Goal: Use online tool/utility: Utilize a website feature to perform a specific function

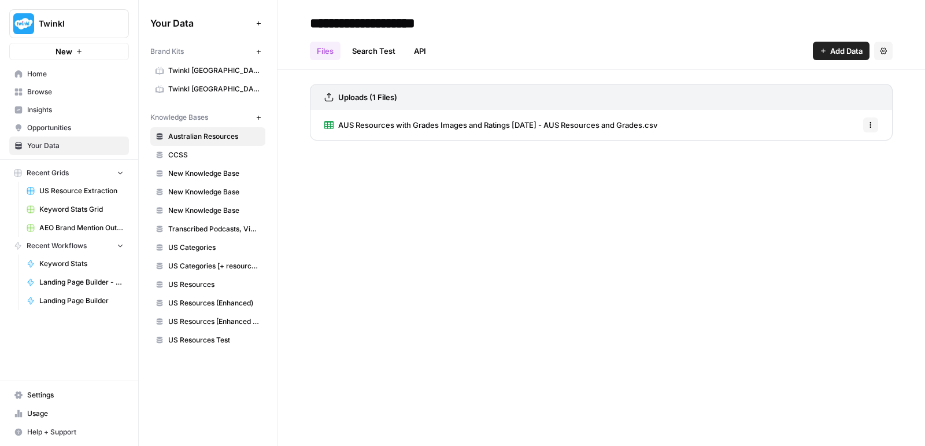
click at [41, 88] on span "Browse" at bounding box center [75, 92] width 97 height 10
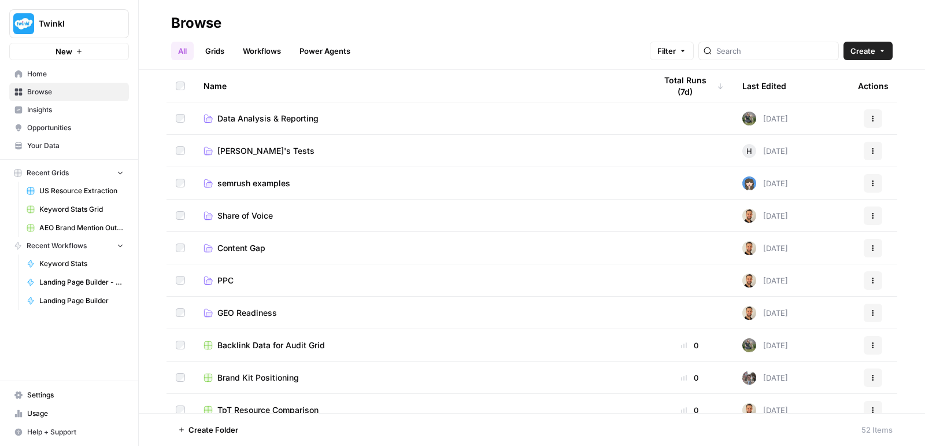
click at [224, 281] on span "PPC" at bounding box center [225, 281] width 16 height 12
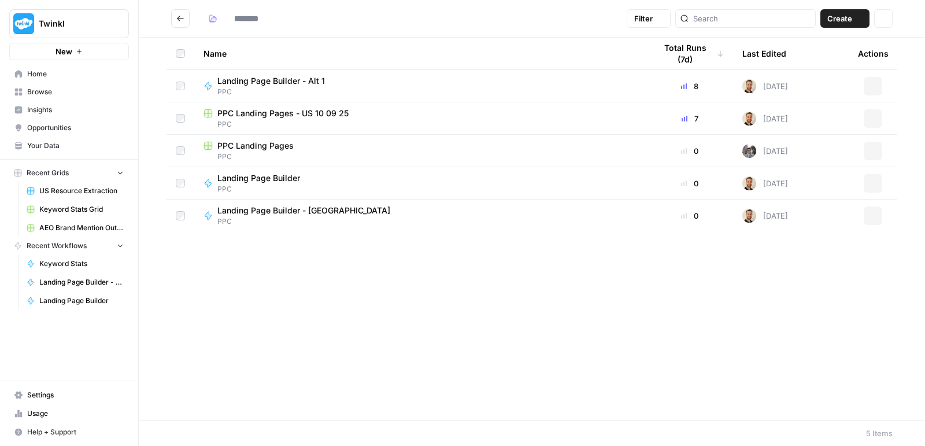
type input "***"
click at [280, 215] on span "Landing Page Builder - [GEOGRAPHIC_DATA]" at bounding box center [303, 211] width 173 height 12
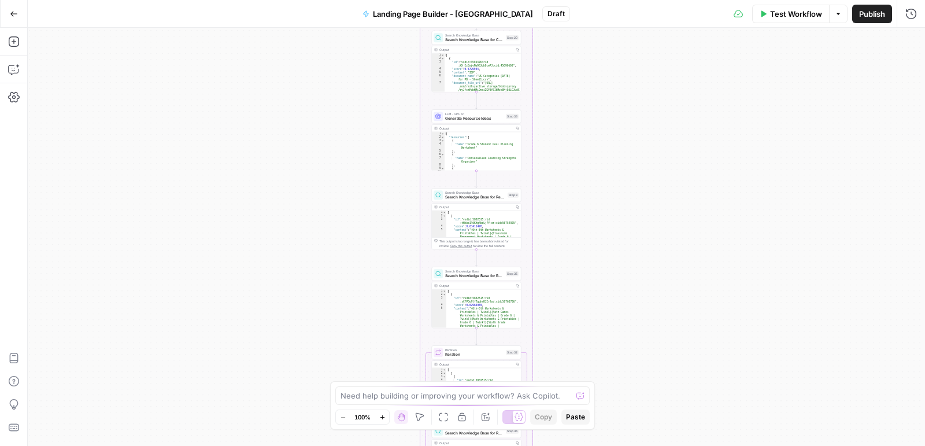
click at [20, 15] on button "Go Back" at bounding box center [13, 13] width 21 height 21
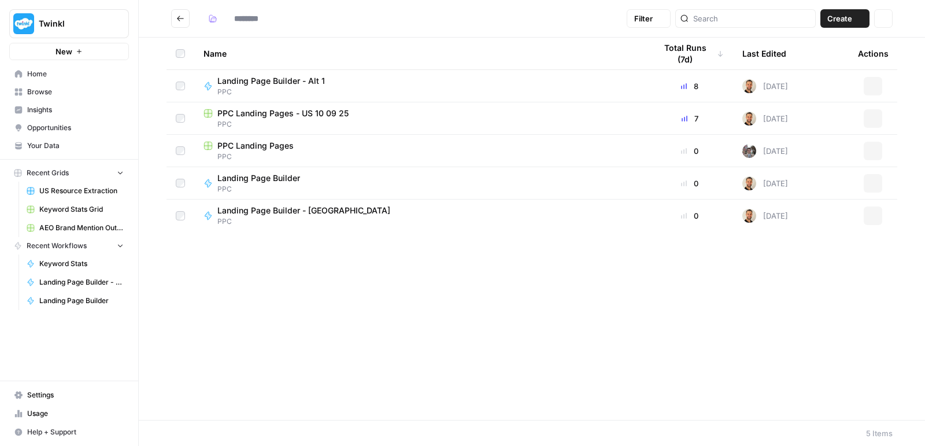
type input "***"
click at [872, 119] on icon "button" at bounding box center [873, 118] width 7 height 7
click at [839, 143] on span "Duplicate" at bounding box center [822, 145] width 93 height 12
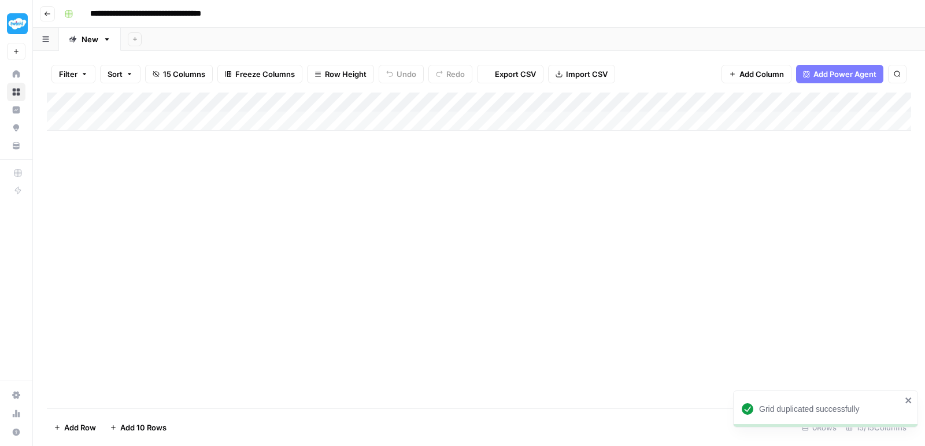
click at [197, 15] on input "**********" at bounding box center [170, 14] width 170 height 19
drag, startPoint x: 174, startPoint y: 14, endPoint x: 296, endPoint y: 19, distance: 122.1
click at [296, 19] on div "**********" at bounding box center [487, 14] width 854 height 19
type input "**********"
click at [544, 97] on div "Add Column" at bounding box center [479, 112] width 865 height 38
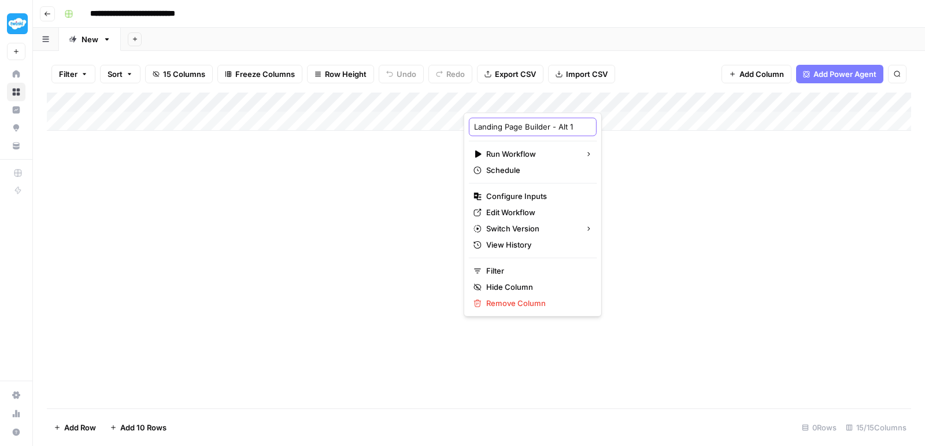
click at [541, 129] on input "Landing Page Builder - Alt 1" at bounding box center [532, 127] width 117 height 12
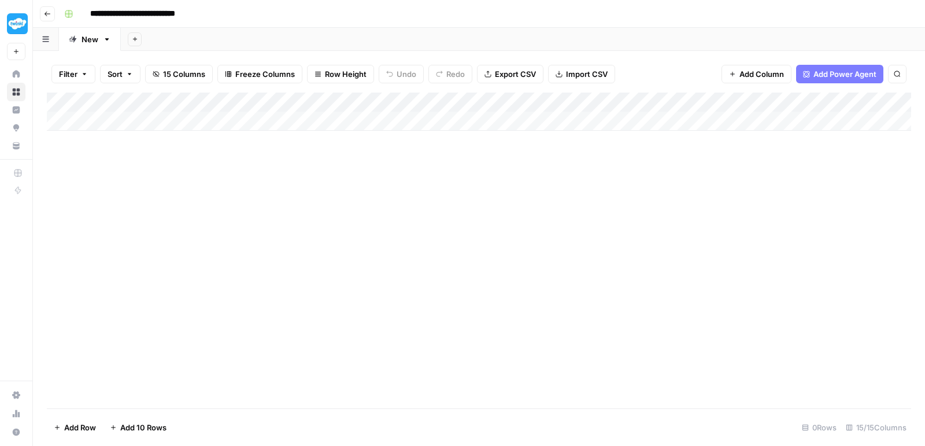
click at [544, 101] on div "Add Column" at bounding box center [479, 112] width 865 height 38
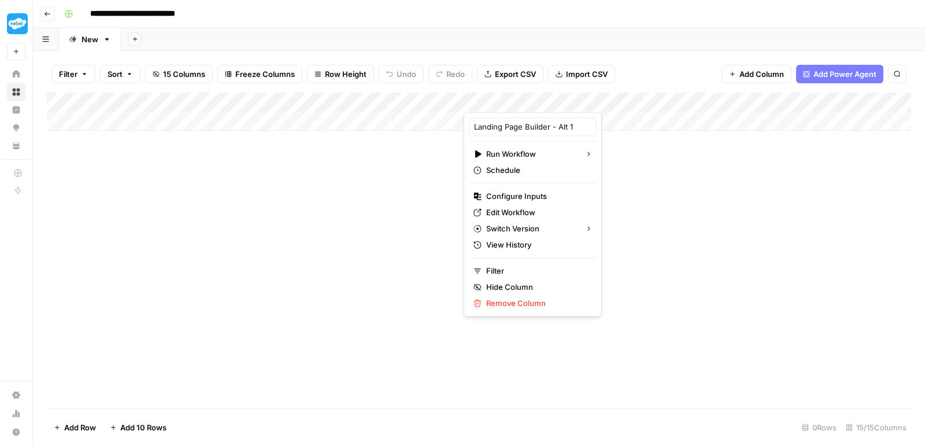
click at [475, 102] on div at bounding box center [516, 100] width 105 height 23
click at [476, 96] on div at bounding box center [516, 100] width 105 height 23
click at [519, 127] on input "Landing Page Builder - Alt 1" at bounding box center [532, 127] width 117 height 12
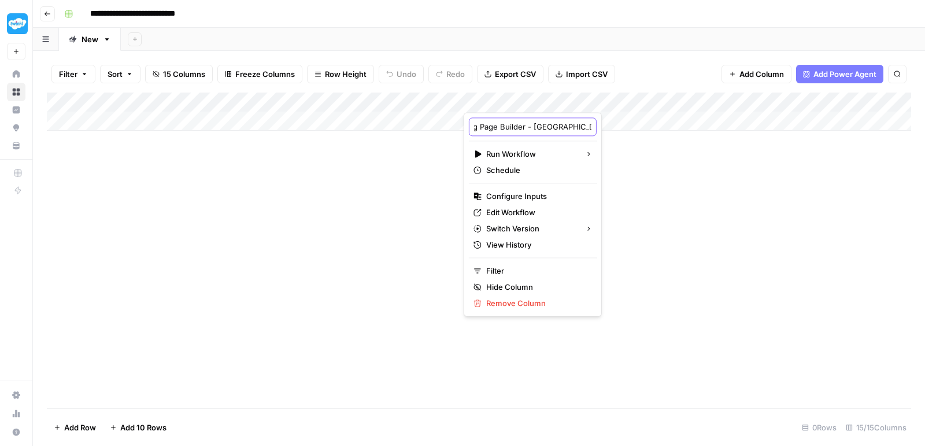
type input "Landing Page Builder - [GEOGRAPHIC_DATA]"
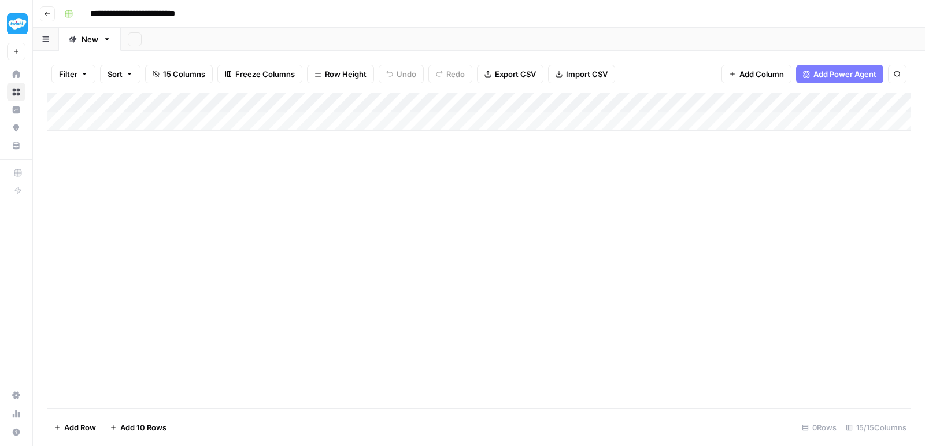
click at [154, 120] on div "Add Column" at bounding box center [479, 112] width 865 height 38
type textarea "**********"
click at [308, 120] on textarea at bounding box center [347, 118] width 185 height 16
type textarea "**********"
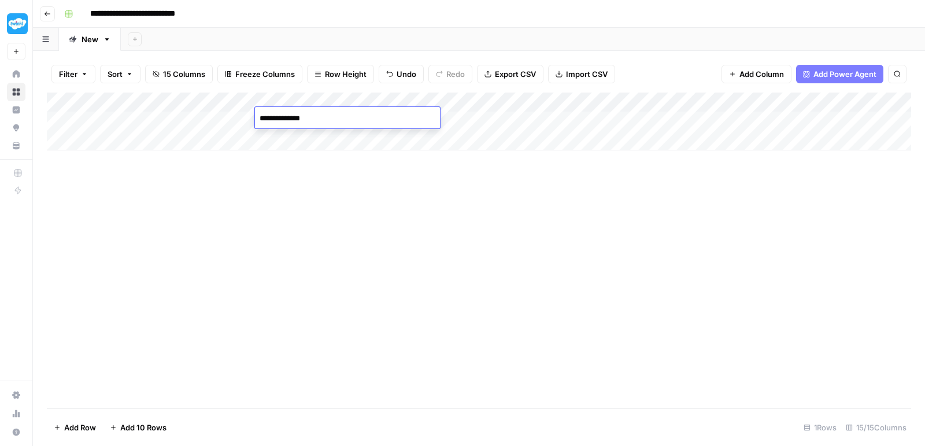
click at [457, 99] on div "Add Column" at bounding box center [479, 122] width 865 height 58
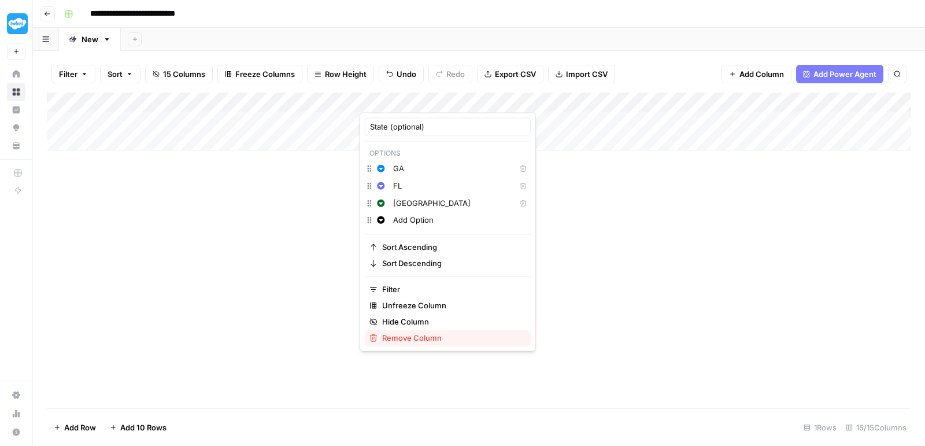
click at [425, 338] on span "Remove Column" at bounding box center [451, 338] width 139 height 12
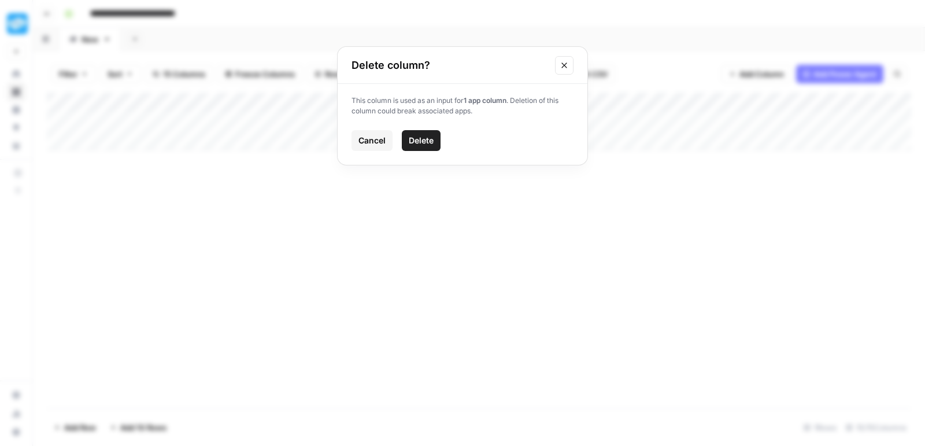
click at [427, 142] on span "Delete" at bounding box center [421, 141] width 25 height 12
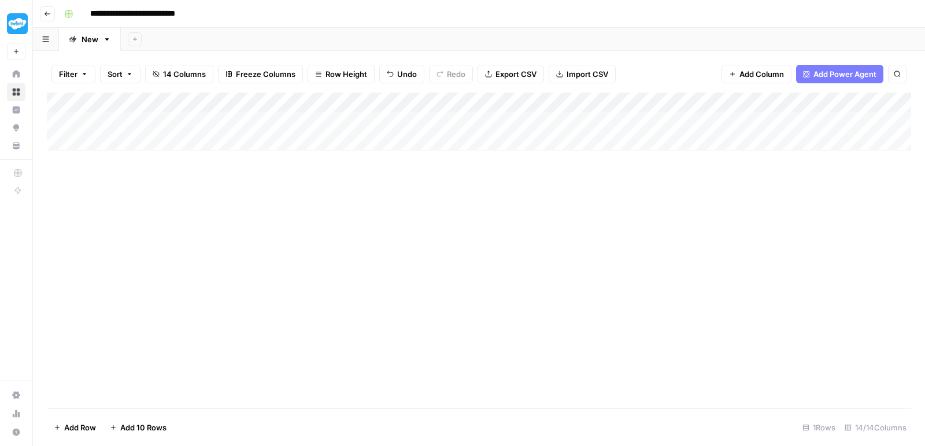
click at [440, 98] on div "Add Column" at bounding box center [479, 122] width 865 height 58
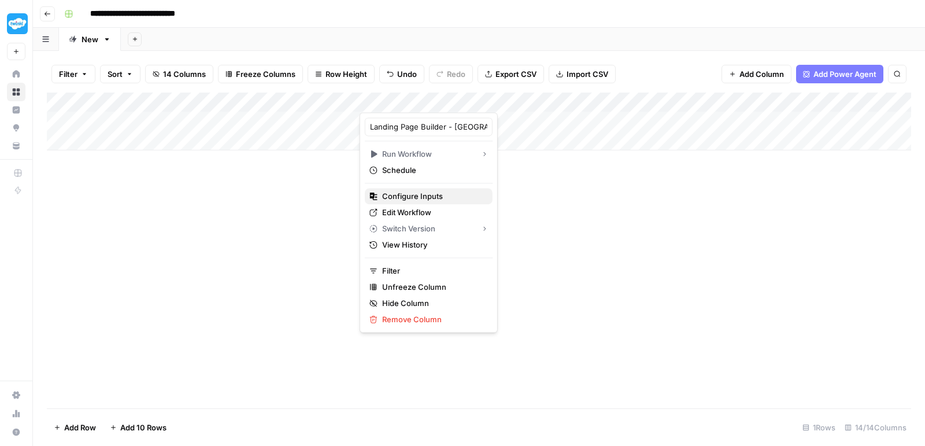
click at [431, 197] on span "Configure Inputs" at bounding box center [432, 196] width 101 height 12
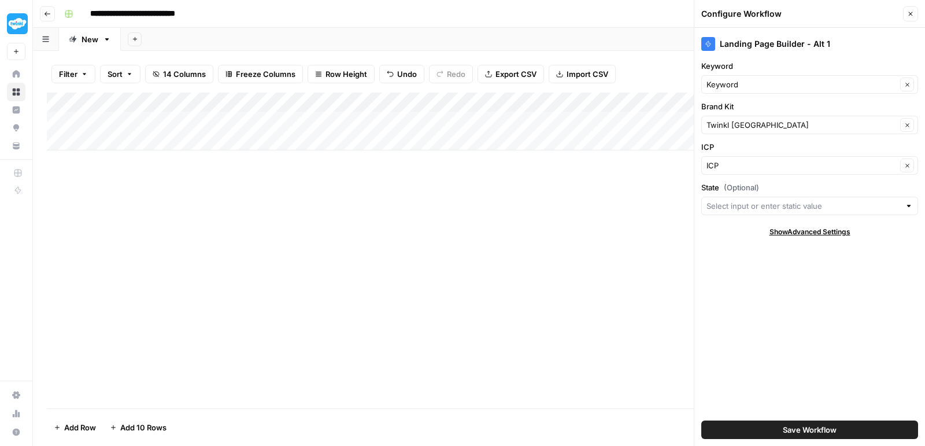
click at [442, 97] on div "Add Column" at bounding box center [479, 122] width 865 height 58
click at [824, 227] on span "Show Advanced Settings" at bounding box center [810, 232] width 81 height 10
click at [440, 95] on div "Add Column" at bounding box center [479, 122] width 865 height 58
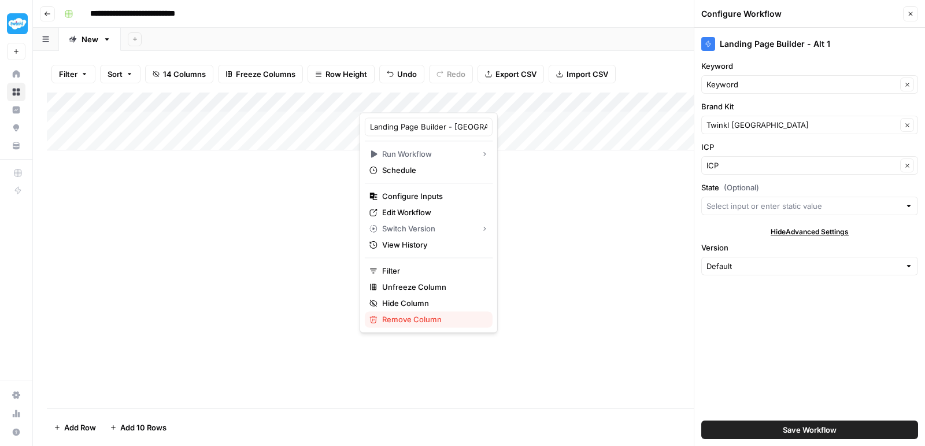
click at [437, 316] on span "Remove Column" at bounding box center [432, 319] width 101 height 12
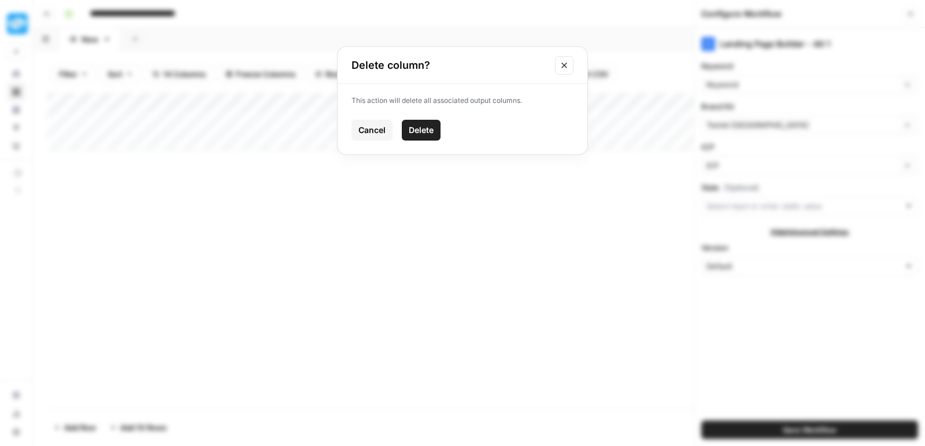
click at [432, 131] on span "Delete" at bounding box center [421, 130] width 25 height 12
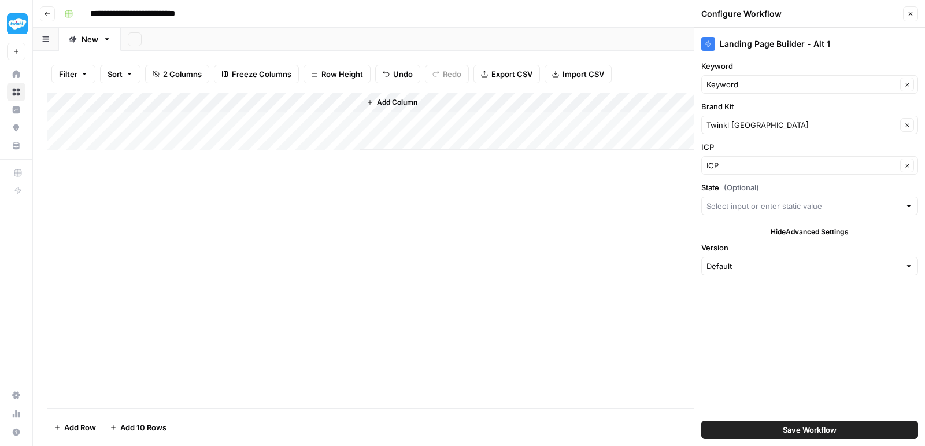
click at [386, 97] on span "Add Column" at bounding box center [397, 102] width 40 height 10
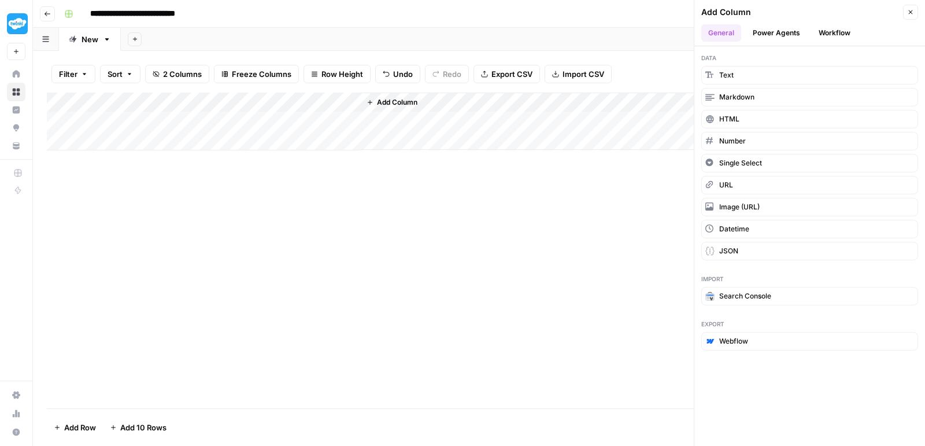
click at [825, 27] on button "Workflow" at bounding box center [835, 32] width 46 height 17
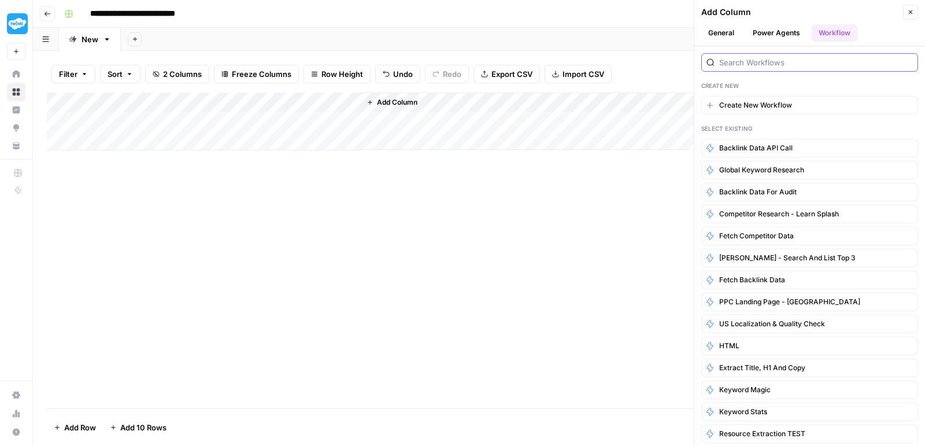
click at [769, 60] on input "search" at bounding box center [817, 63] width 194 height 12
type input "ppc"
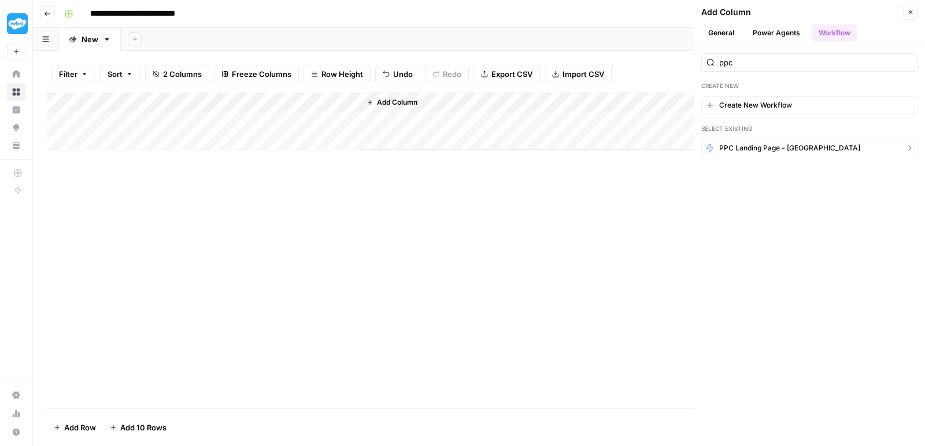
click at [783, 147] on span "PPC Landing Page - [GEOGRAPHIC_DATA]" at bounding box center [790, 148] width 141 height 10
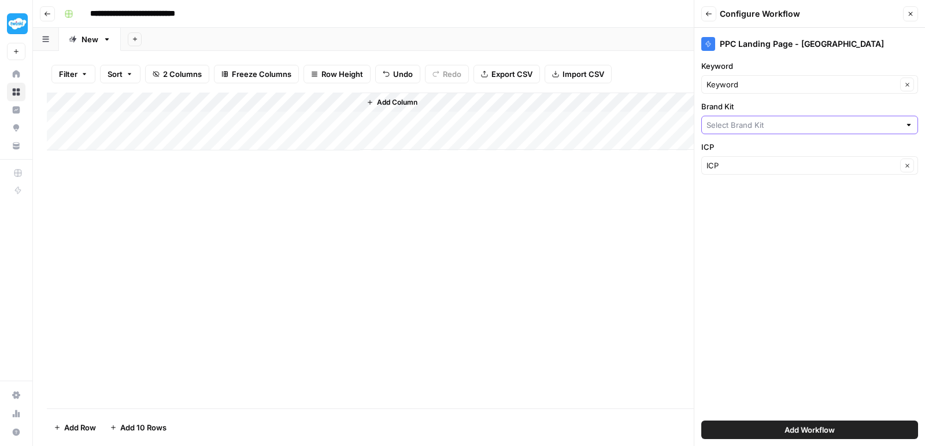
click at [781, 123] on input "Brand Kit" at bounding box center [804, 125] width 194 height 12
click at [774, 149] on span "Twinkl [GEOGRAPHIC_DATA]" at bounding box center [807, 152] width 193 height 12
type input "Twinkl [GEOGRAPHIC_DATA]"
click at [761, 74] on div "Keyword Keyword Clear" at bounding box center [810, 77] width 217 height 34
click at [761, 86] on input "Keyword" at bounding box center [802, 85] width 190 height 12
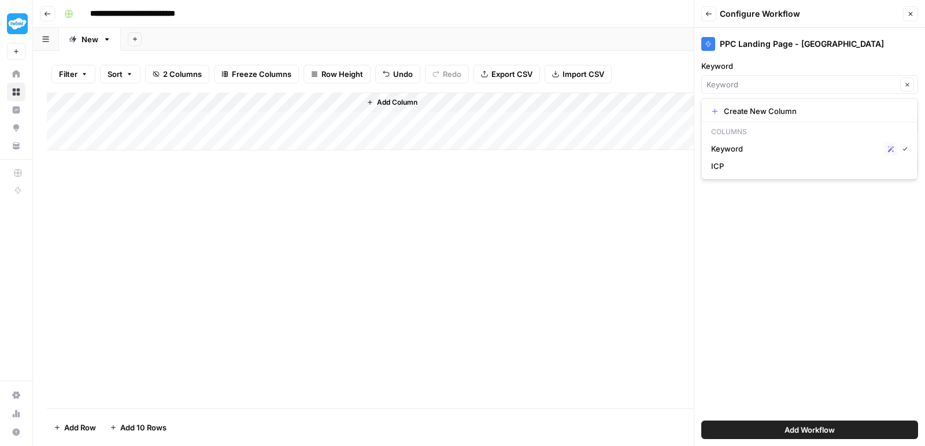
type input "Keyword"
click at [751, 276] on div "PPC Landing Page - [GEOGRAPHIC_DATA] Keyword Keyword Clear Brand Kit Twinkl [GE…" at bounding box center [810, 237] width 231 height 418
click at [777, 426] on button "Add Workflow" at bounding box center [810, 429] width 217 height 19
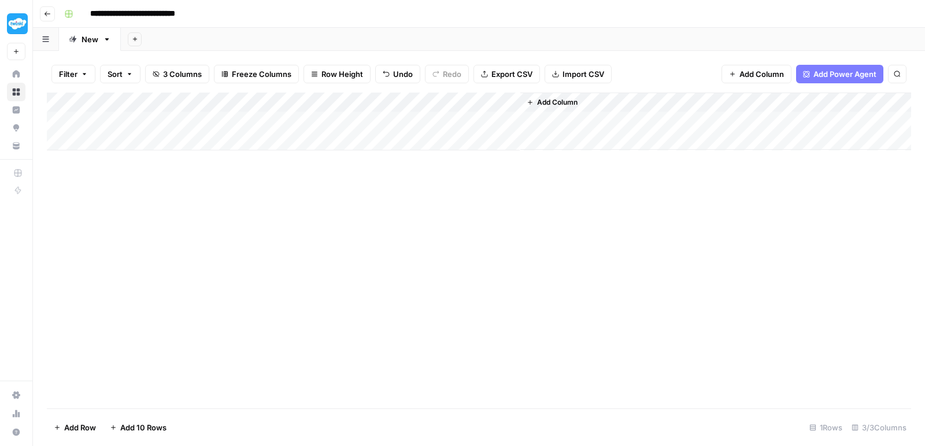
click at [498, 99] on div "Add Column" at bounding box center [479, 122] width 865 height 58
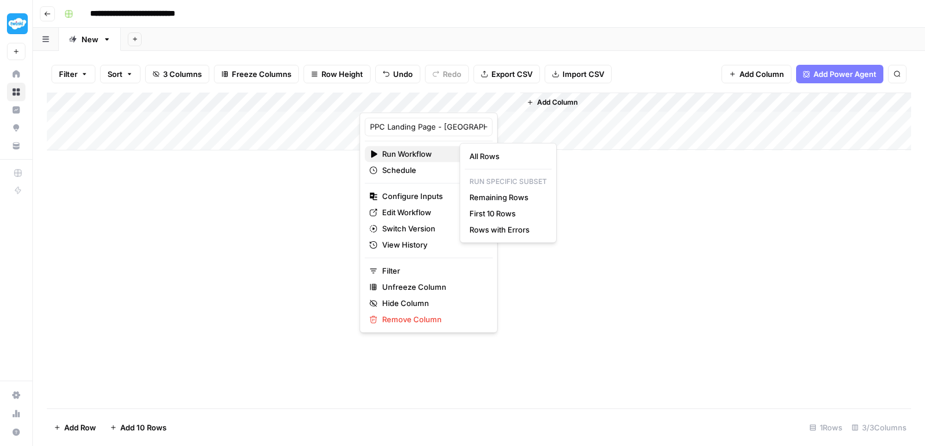
click at [420, 150] on span "Run Workflow" at bounding box center [427, 154] width 90 height 12
click at [600, 170] on div "Add Column" at bounding box center [479, 251] width 865 height 316
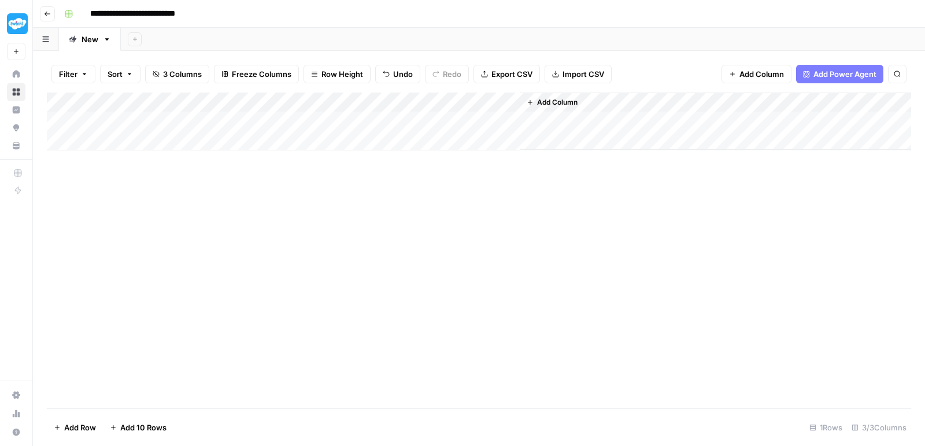
click at [501, 98] on div "Add Column" at bounding box center [479, 122] width 865 height 58
click at [508, 183] on div "Add Column" at bounding box center [479, 251] width 865 height 316
click at [497, 97] on div "Add Column" at bounding box center [479, 122] width 865 height 58
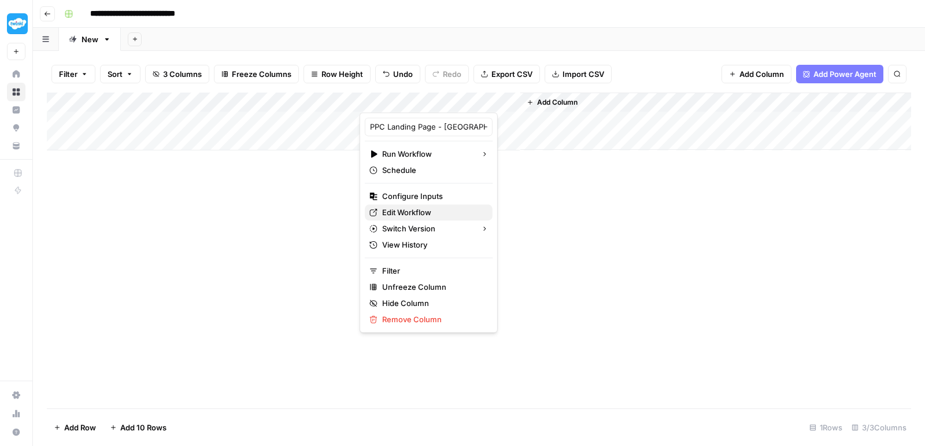
click at [421, 206] on span "Edit Workflow" at bounding box center [432, 212] width 101 height 12
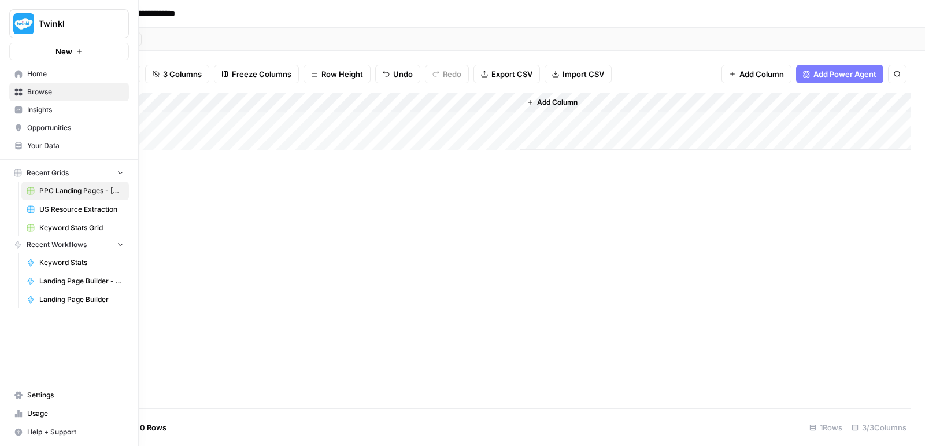
click at [12, 79] on link "Home" at bounding box center [69, 74] width 120 height 19
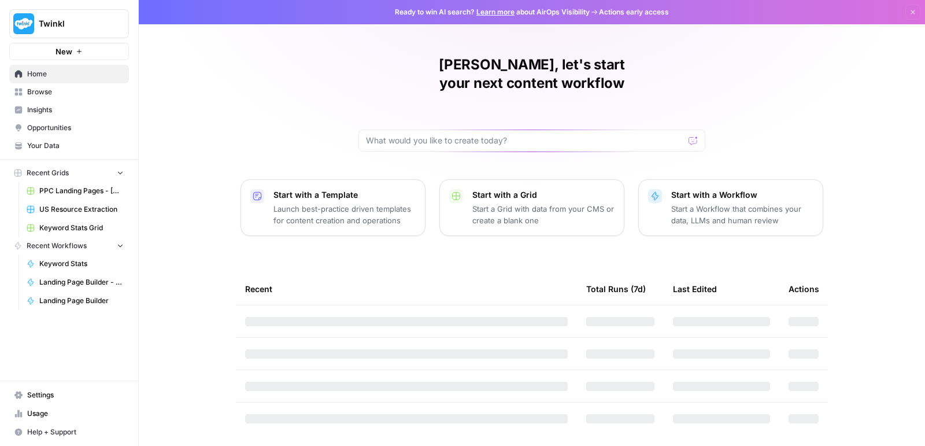
click at [22, 89] on icon at bounding box center [18, 92] width 8 height 8
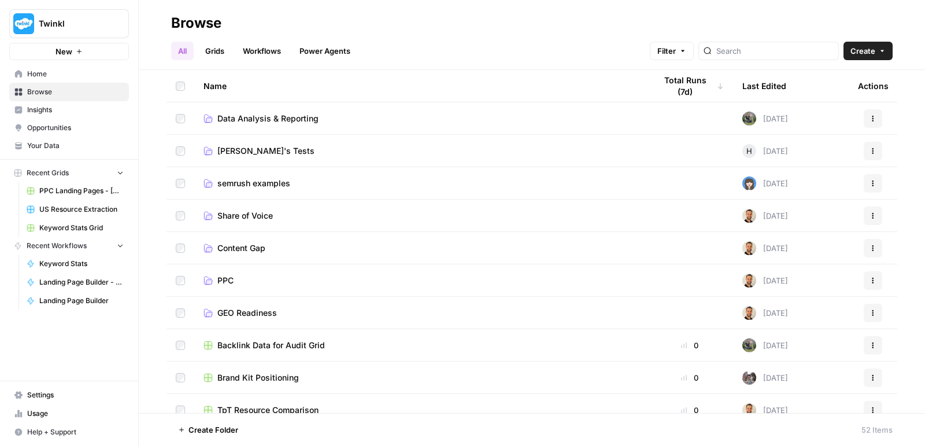
click at [239, 282] on link "PPC" at bounding box center [421, 281] width 434 height 12
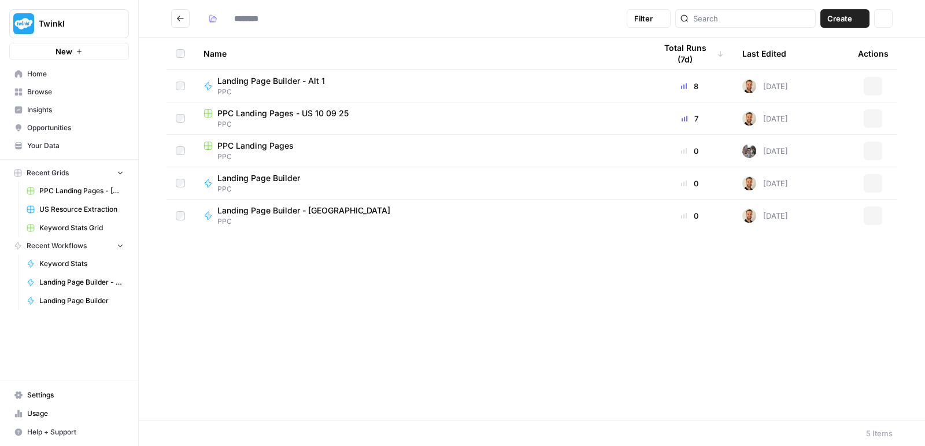
type input "***"
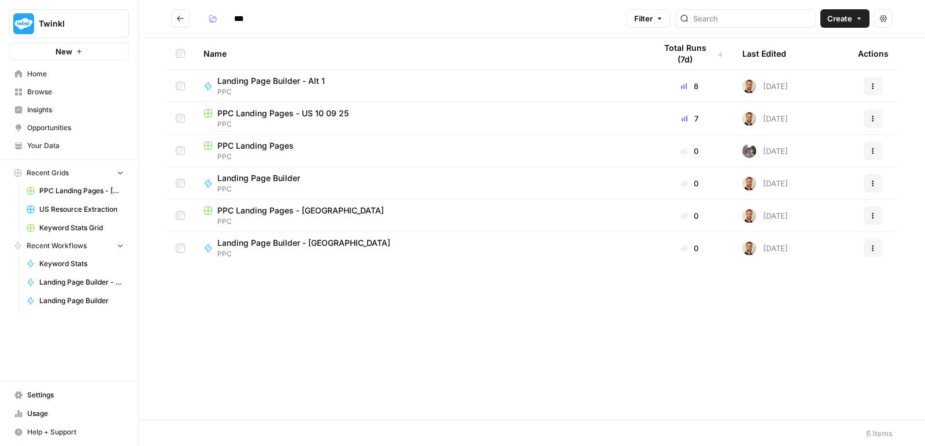
click at [313, 239] on span "Landing Page Builder - [GEOGRAPHIC_DATA]" at bounding box center [303, 243] width 173 height 12
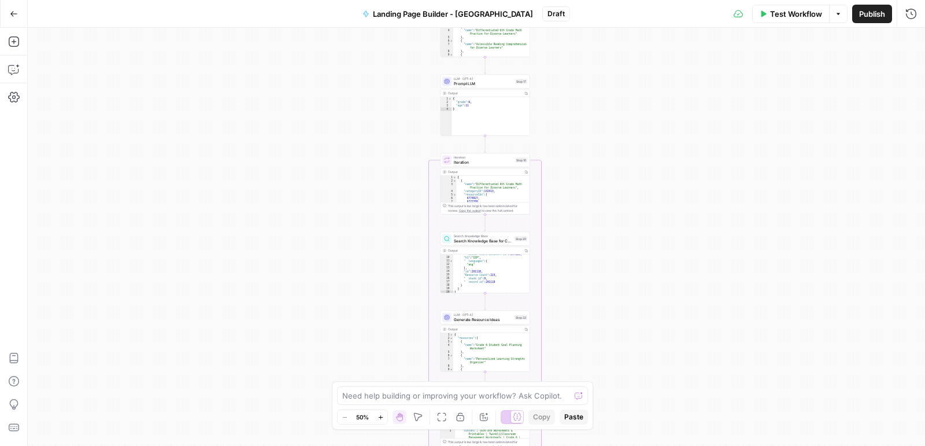
scroll to position [115, 0]
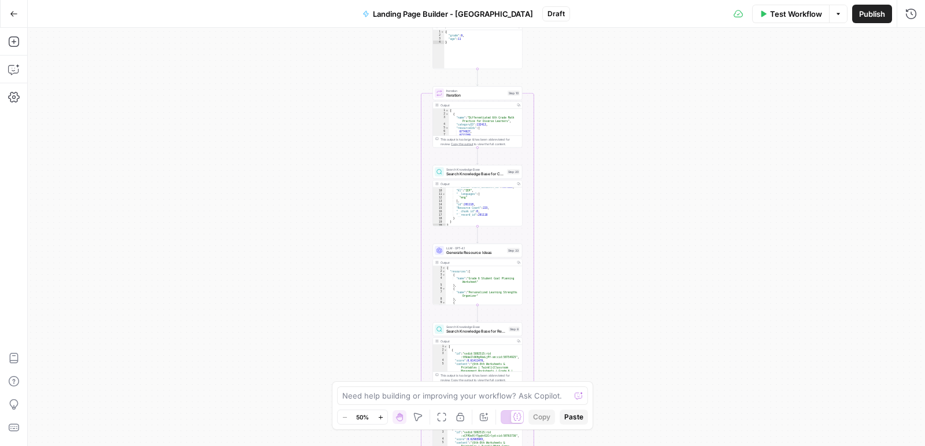
click at [485, 331] on span "Search Knowledge Base for Resources" at bounding box center [477, 332] width 60 height 6
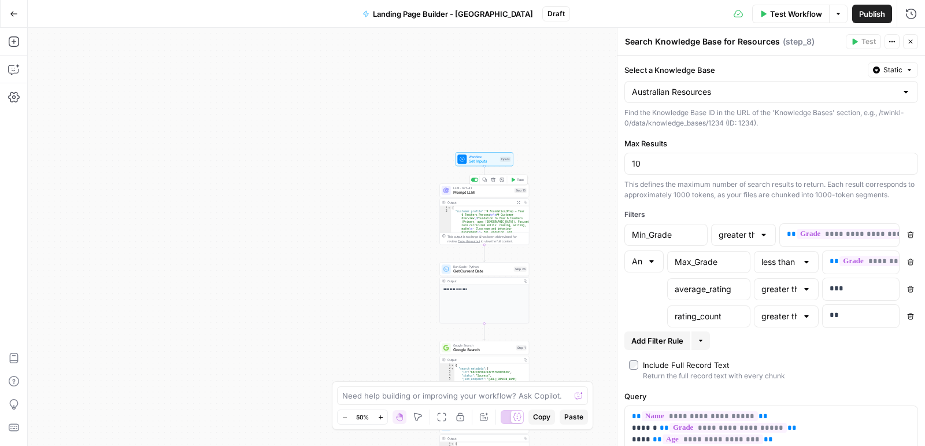
click at [495, 192] on span "Prompt LLM" at bounding box center [482, 193] width 59 height 6
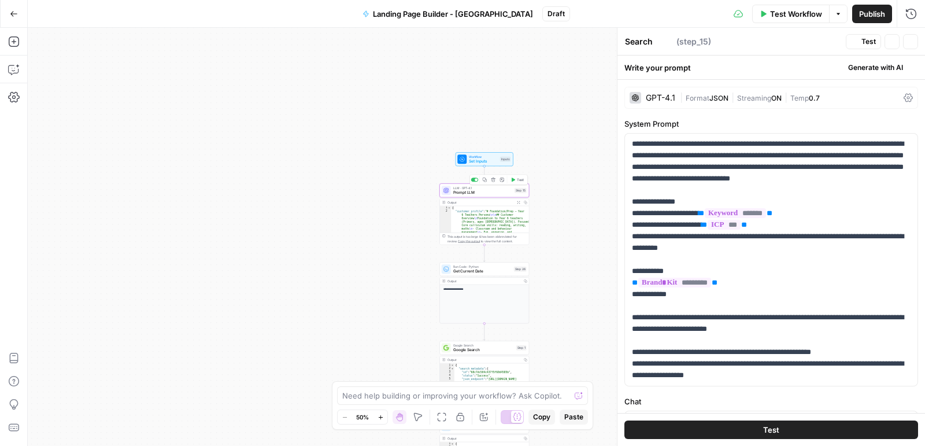
type textarea "Prompt LLM"
click at [493, 353] on div "Google Search Google Search Step 1 Copy step Delete step Add Note Test" at bounding box center [485, 348] width 90 height 14
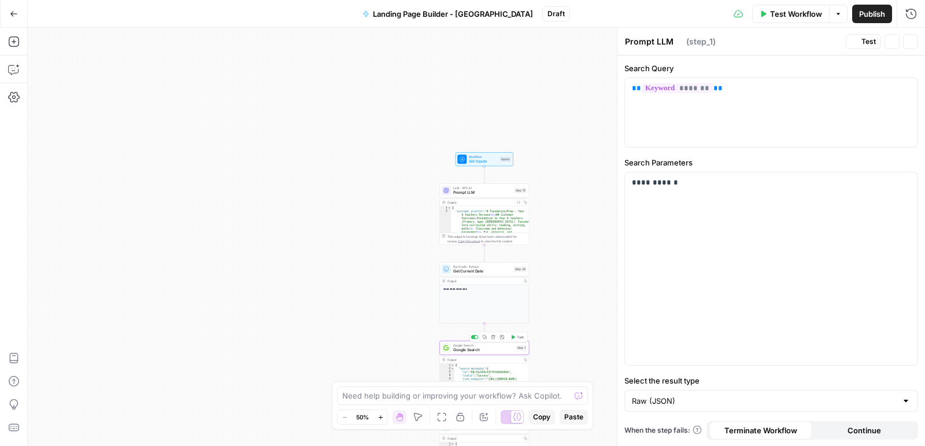
type textarea "Google Search"
click at [489, 195] on div "LLM · GPT-4.1 Prompt LLM Step 15" at bounding box center [485, 190] width 90 height 14
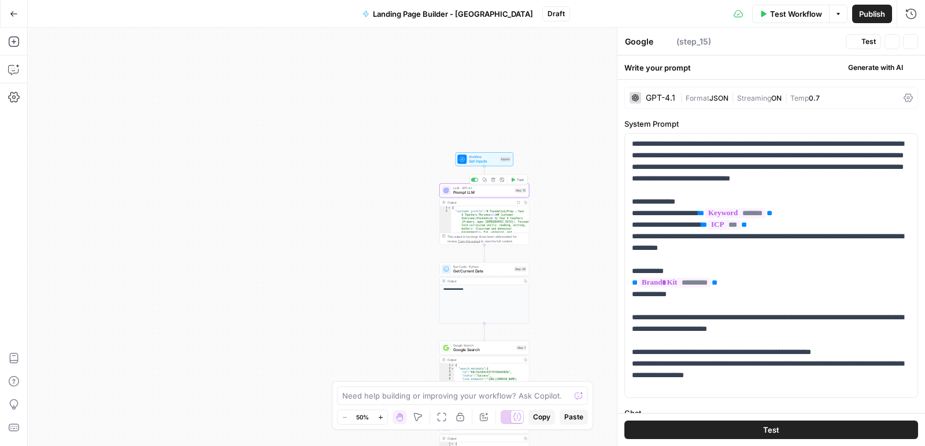
type textarea "Prompt LLM"
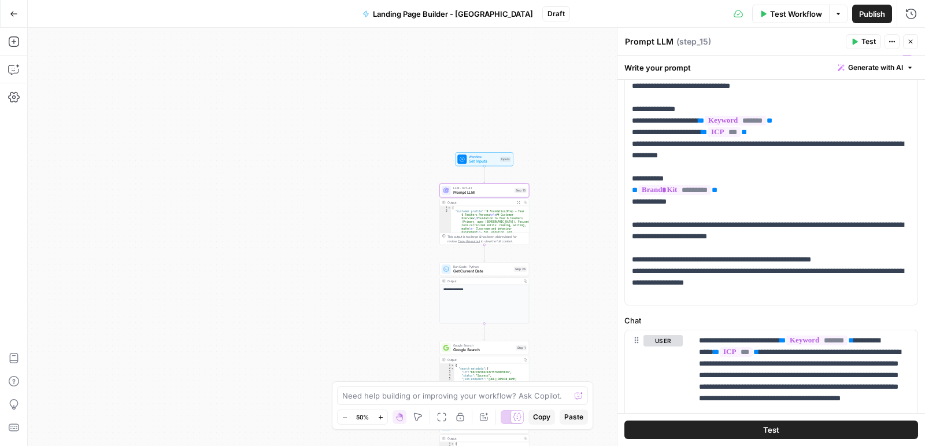
scroll to position [0, 0]
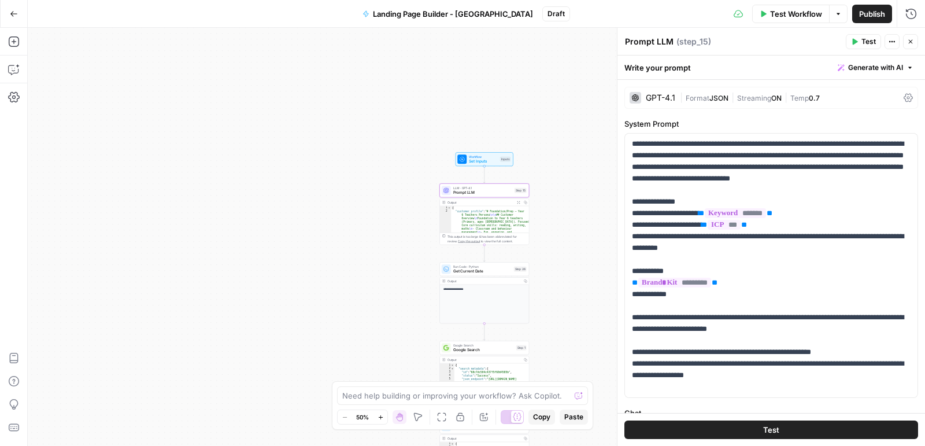
click at [772, 16] on span "Test Workflow" at bounding box center [796, 14] width 52 height 12
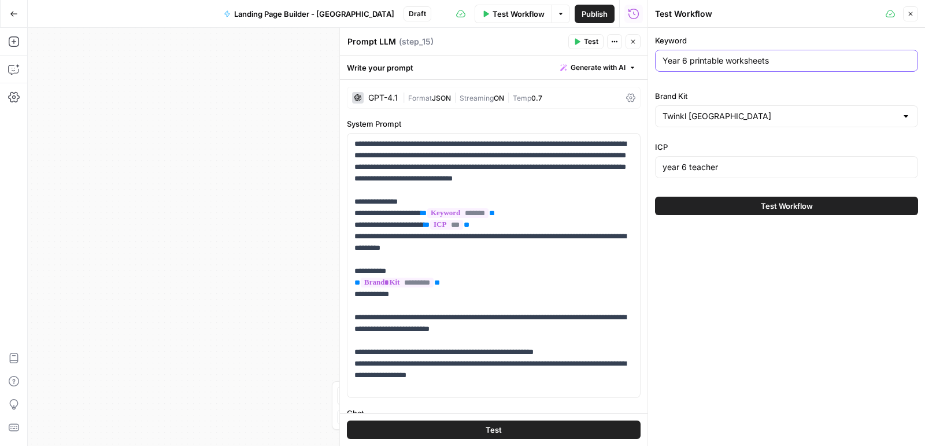
click at [717, 65] on input "Year 6 printable worksheets" at bounding box center [787, 61] width 248 height 12
paste input "year 1 maths"
type input "year 1 maths worksheets"
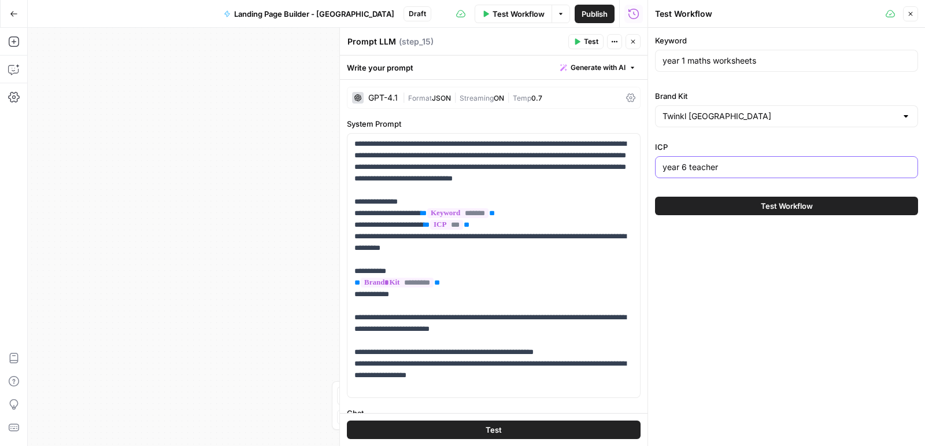
click at [685, 161] on input "year 6 teacher" at bounding box center [787, 167] width 248 height 12
type input "year 1 teacher"
click at [732, 197] on button "Test Workflow" at bounding box center [786, 206] width 263 height 19
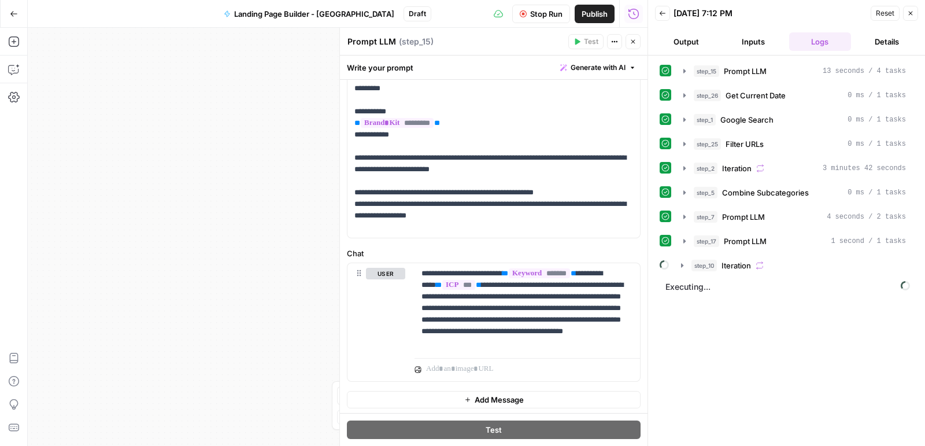
scroll to position [101, 0]
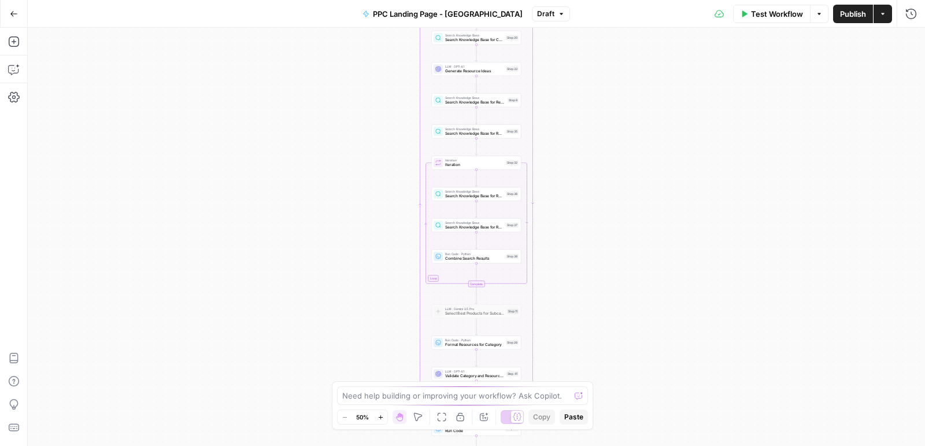
click at [783, 13] on span "Test Workflow" at bounding box center [777, 14] width 52 height 12
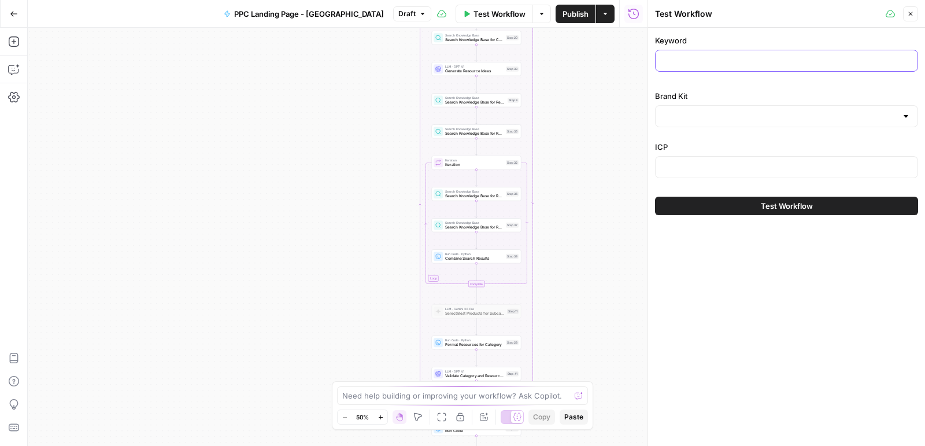
click at [716, 65] on input "Keyword" at bounding box center [787, 61] width 248 height 12
paste input "year 1 maths worksheets"
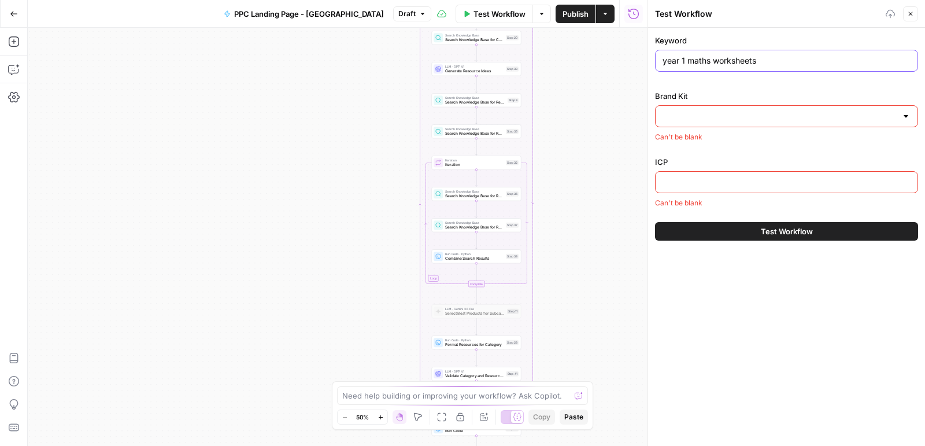
type input "year 1 maths worksheets"
click at [721, 105] on div at bounding box center [786, 116] width 263 height 22
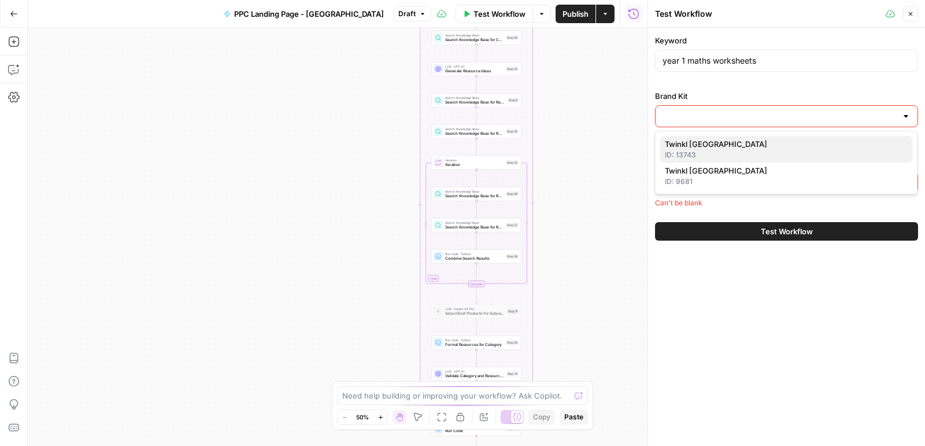
click at [719, 145] on span "Twinkl [GEOGRAPHIC_DATA]" at bounding box center [784, 144] width 239 height 12
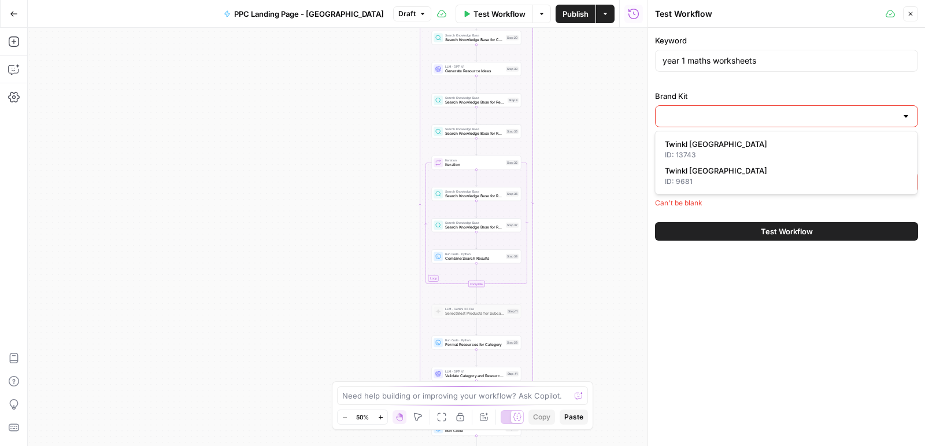
type input "Twinkl [GEOGRAPHIC_DATA]"
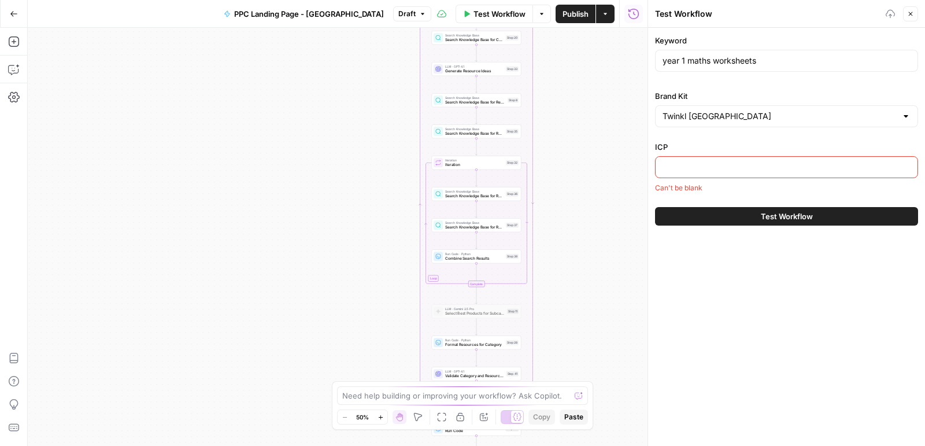
click at [719, 165] on input "ICP" at bounding box center [787, 167] width 248 height 12
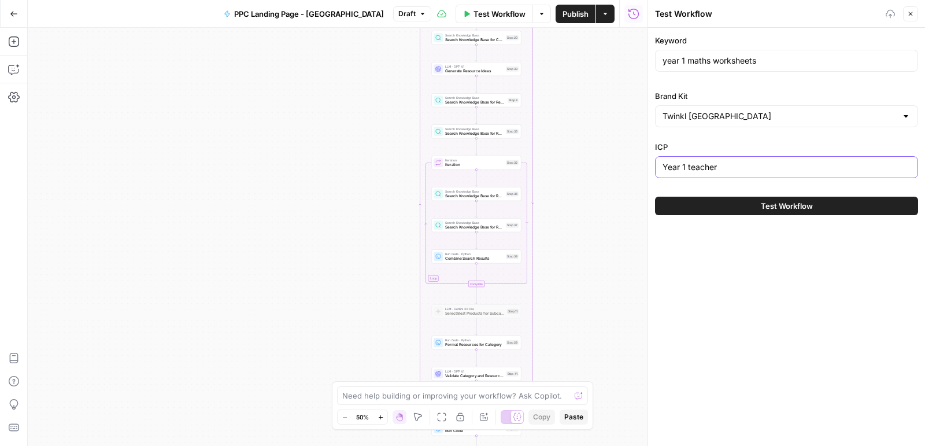
type input "Year 1 teacher"
click at [781, 204] on span "Test Workflow" at bounding box center [787, 206] width 52 height 12
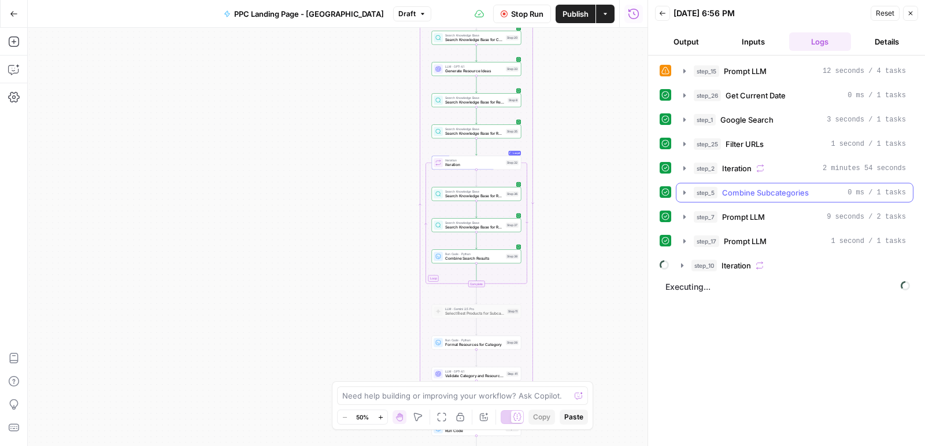
click at [682, 71] on icon "button" at bounding box center [684, 71] width 9 height 9
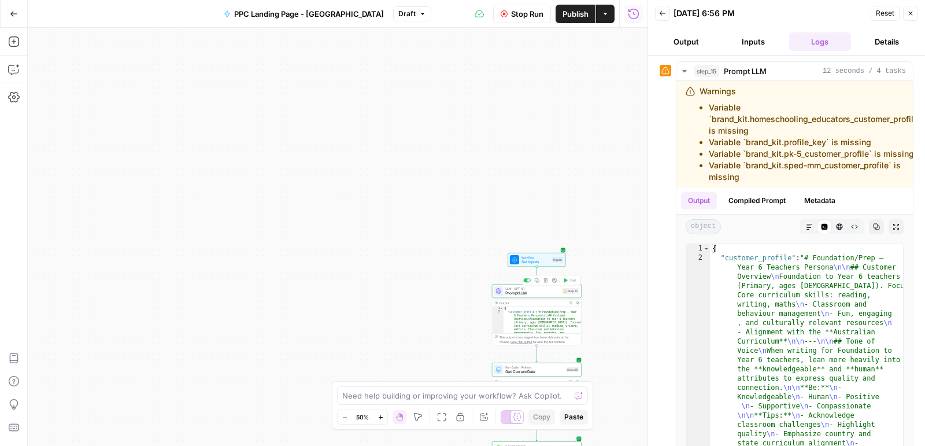
click at [543, 293] on span "Prompt LLM" at bounding box center [533, 293] width 54 height 6
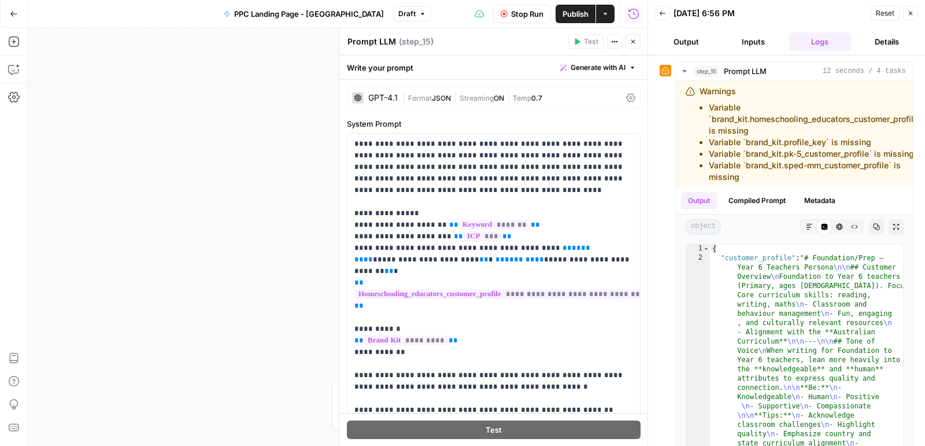
click at [528, 17] on span "Stop Run" at bounding box center [527, 14] width 32 height 12
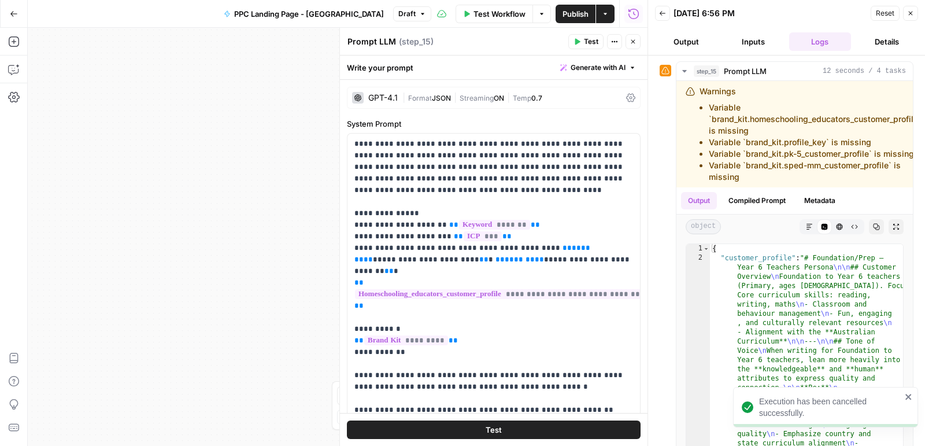
click at [636, 40] on icon "button" at bounding box center [633, 41] width 7 height 7
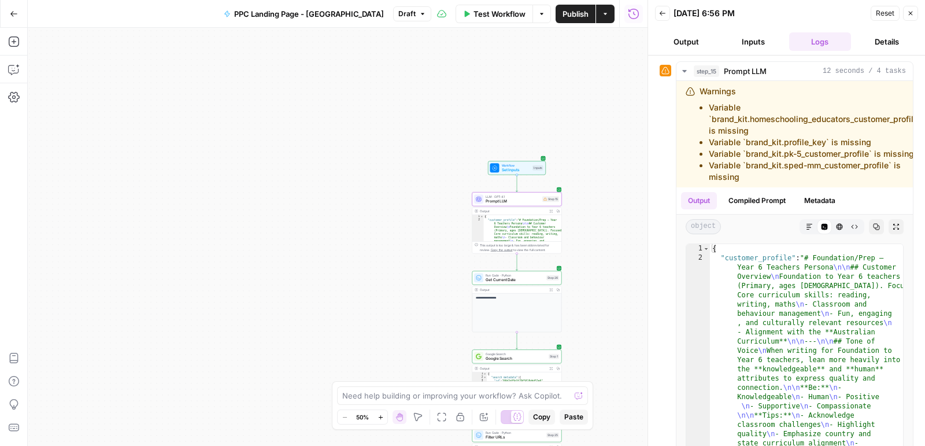
click at [520, 359] on span "Google Search" at bounding box center [516, 359] width 61 height 6
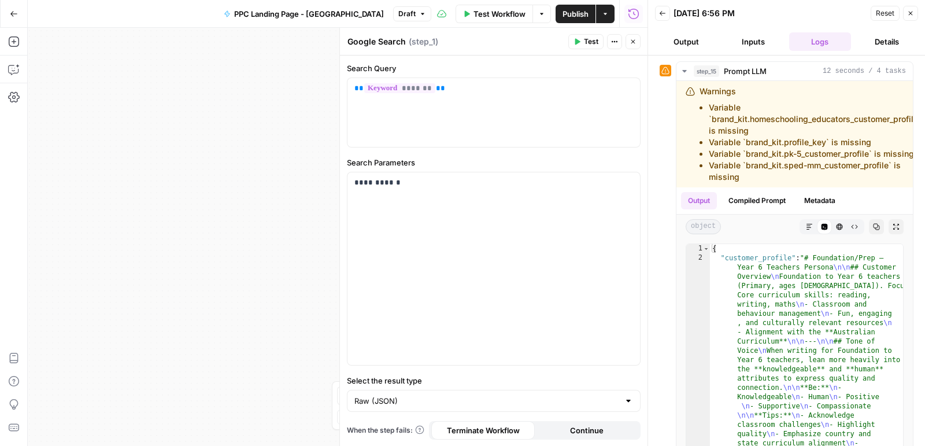
click at [634, 39] on icon "button" at bounding box center [633, 41] width 7 height 7
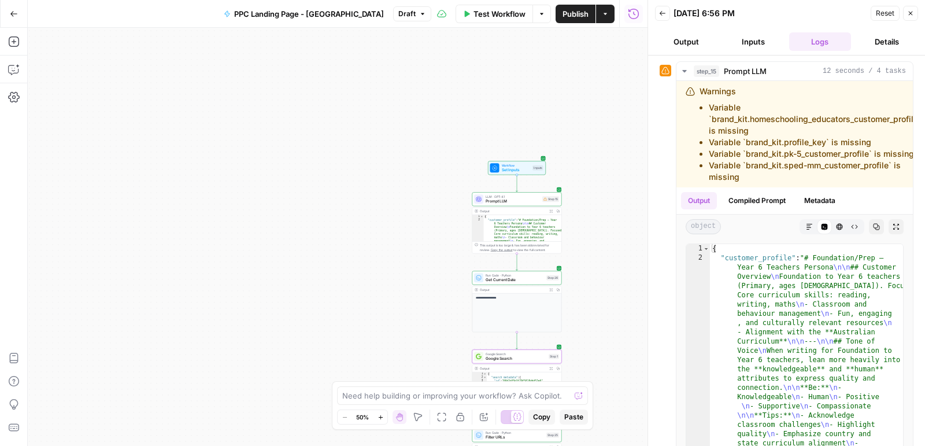
click at [514, 200] on span "Prompt LLM" at bounding box center [513, 201] width 54 height 6
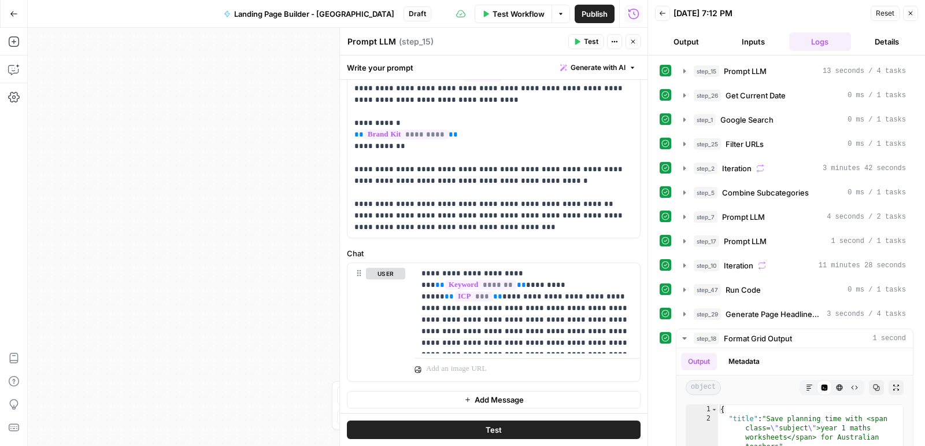
scroll to position [122, 0]
